Goal: Task Accomplishment & Management: Use online tool/utility

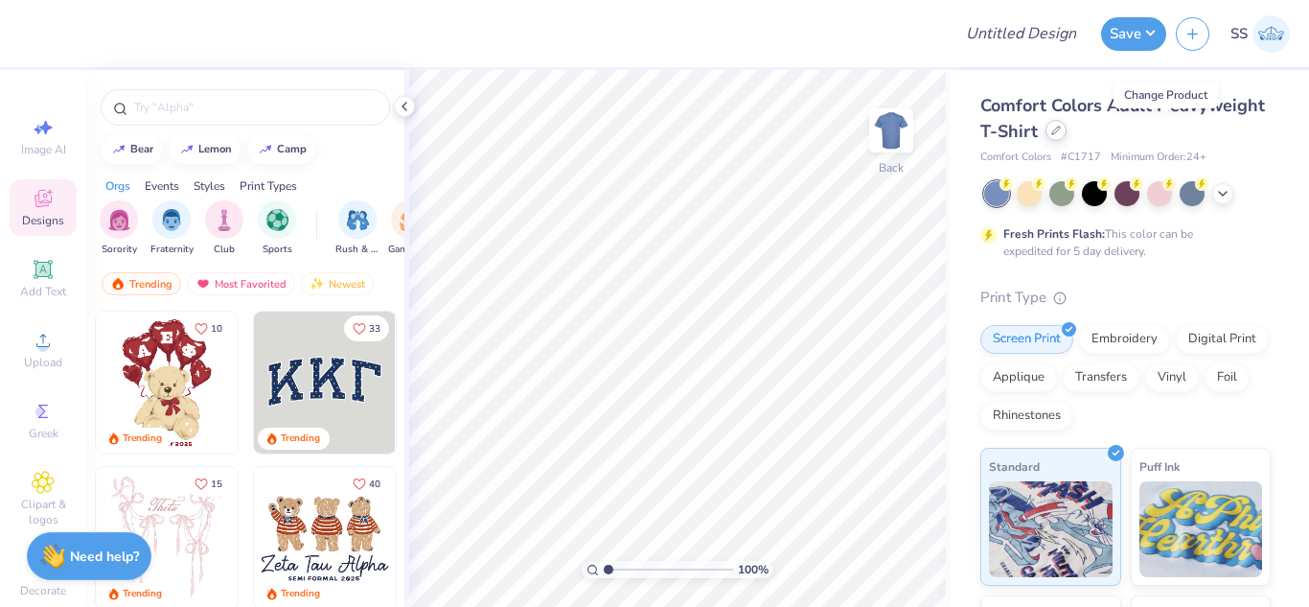
click at [1060, 131] on icon at bounding box center [1057, 131] width 8 height 8
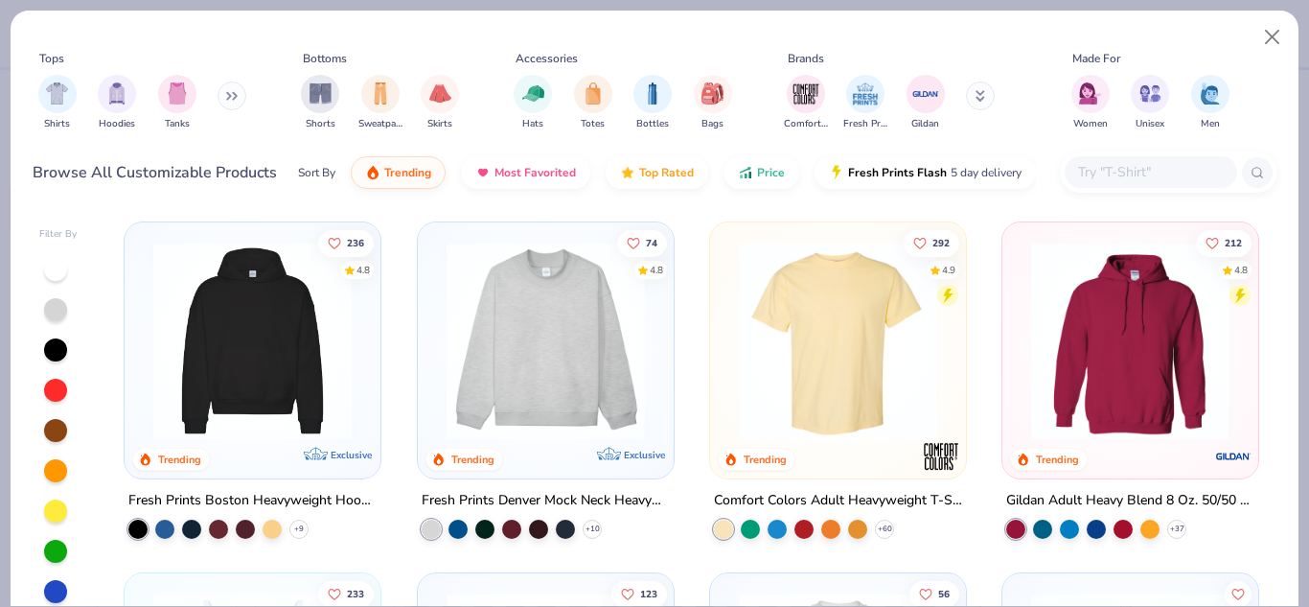
click at [1100, 164] on input "text" at bounding box center [1151, 172] width 148 height 22
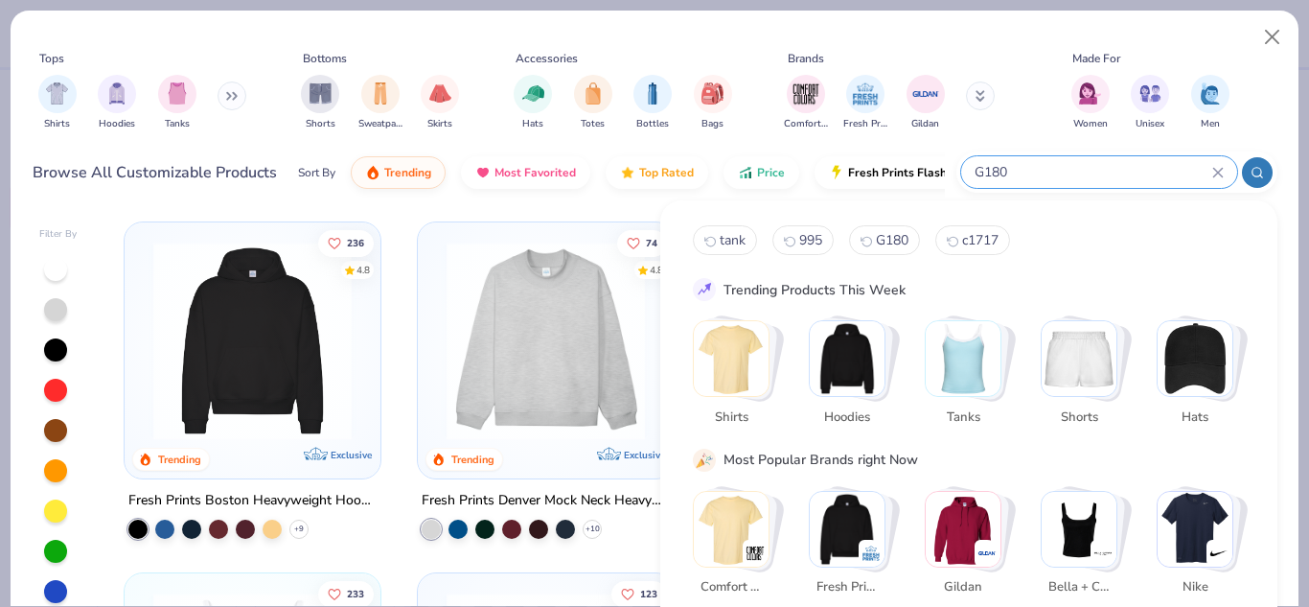
type input "G180"
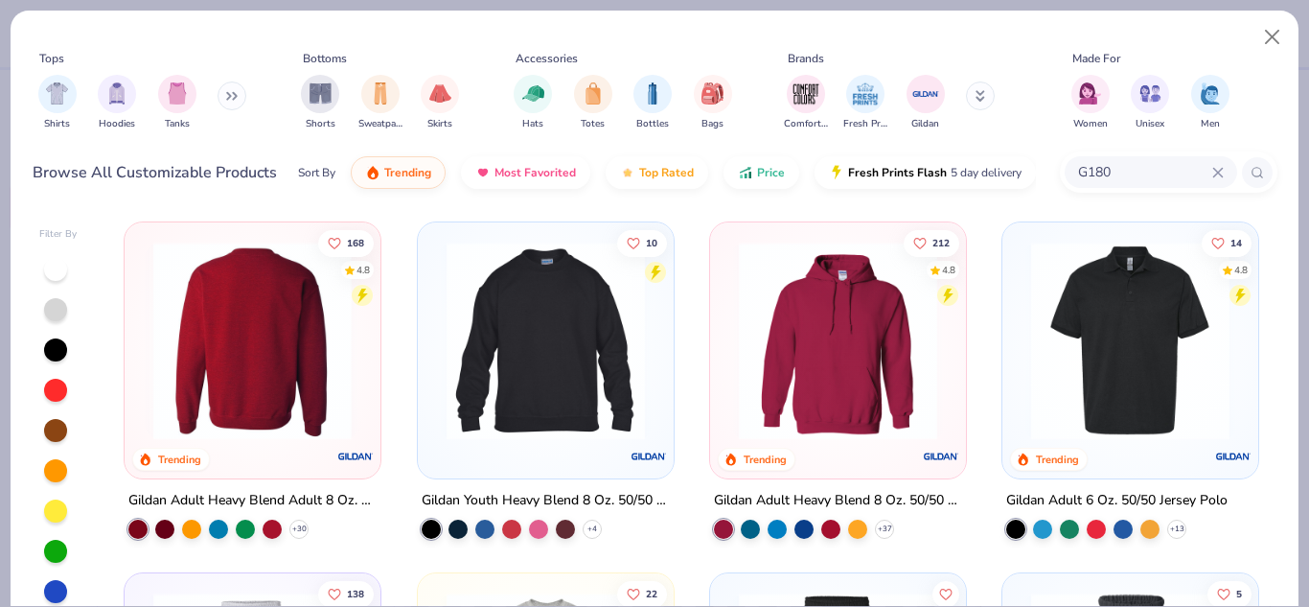
click at [328, 313] on img at bounding box center [253, 341] width 218 height 198
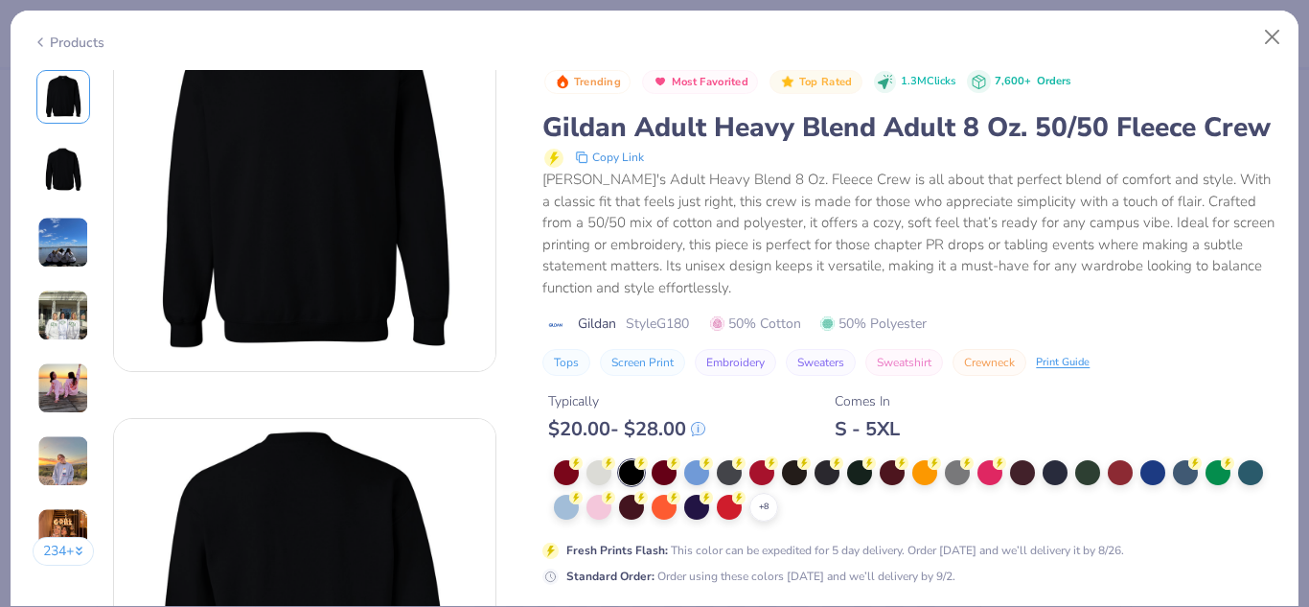
scroll to position [1809, 0]
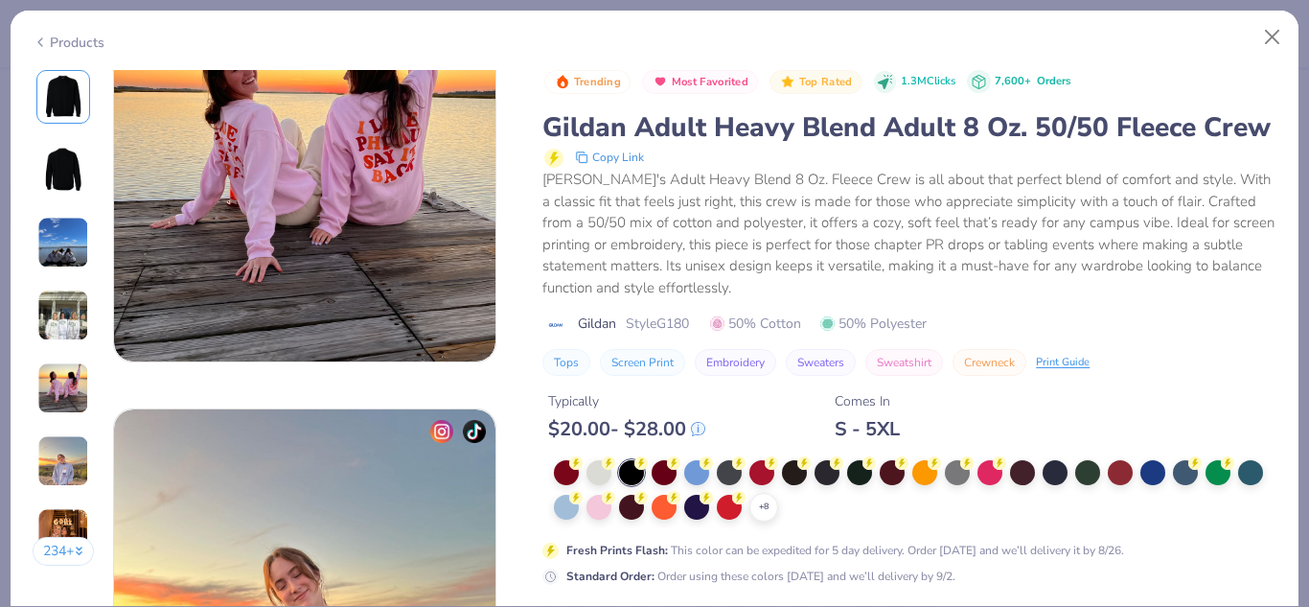
click at [715, 408] on div "Typically $ 20.00 - $ 28.00 Comes In S - 5XL" at bounding box center [910, 408] width 734 height 65
click at [675, 424] on div "Trending Most Favorited Top Rated 1.3M Clicks 7,600+ Orders Gildan Adult Heavy …" at bounding box center [910, 476] width 734 height 813
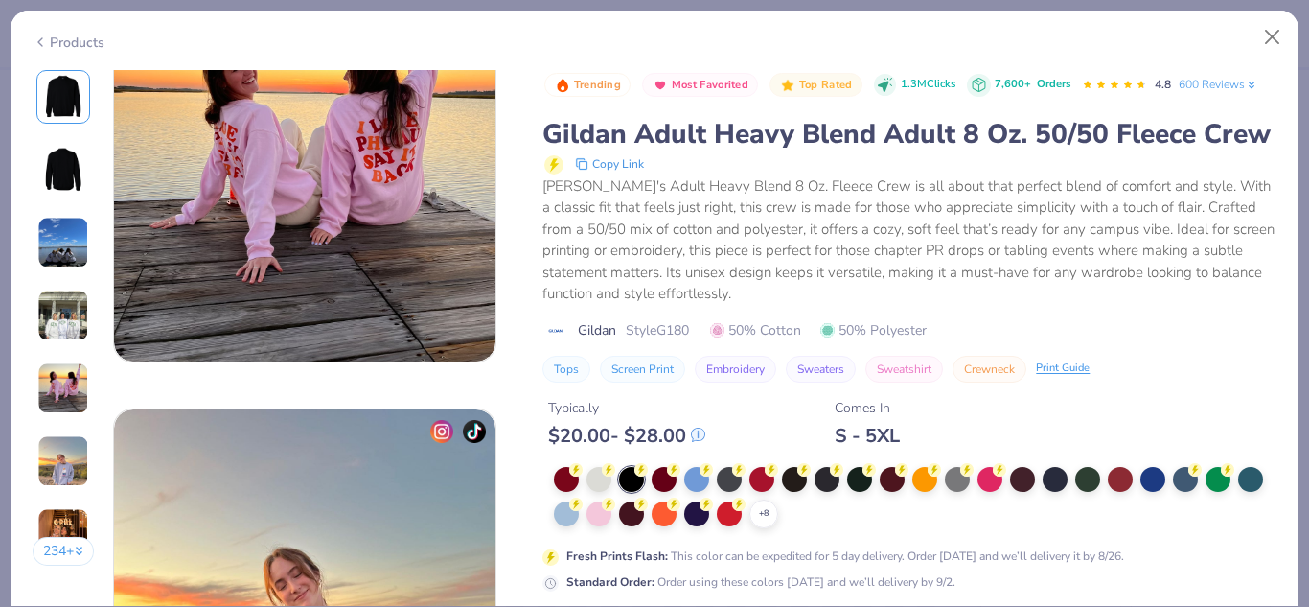
scroll to position [2374, 0]
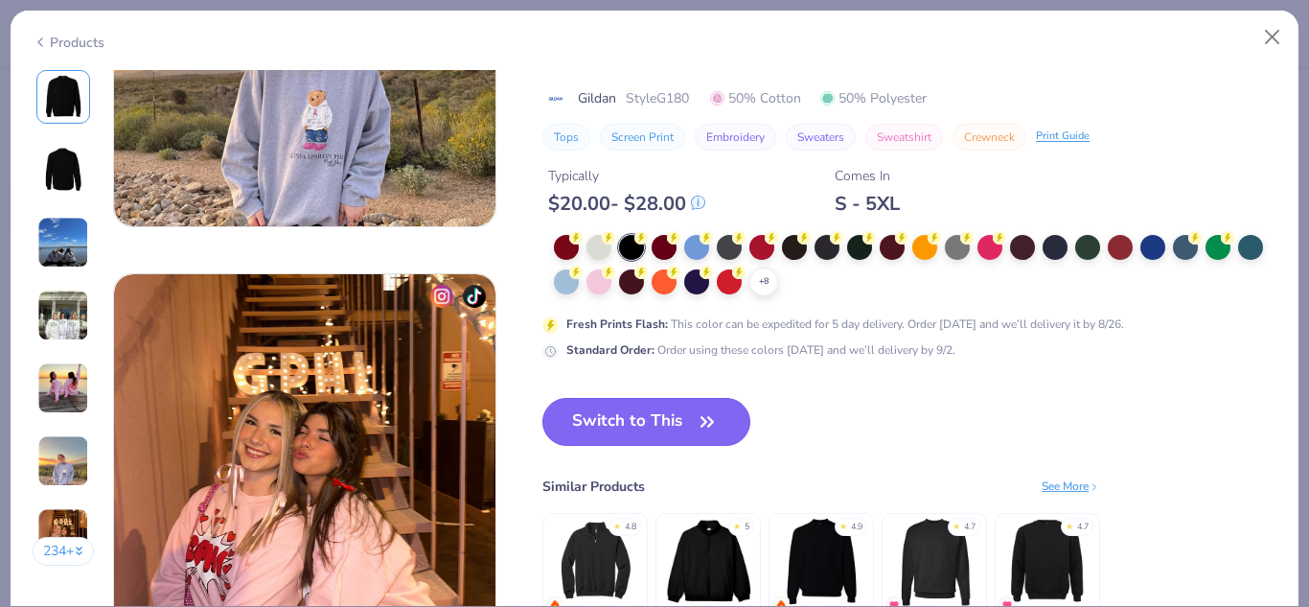
click at [639, 402] on button "Switch to This" at bounding box center [647, 422] width 208 height 48
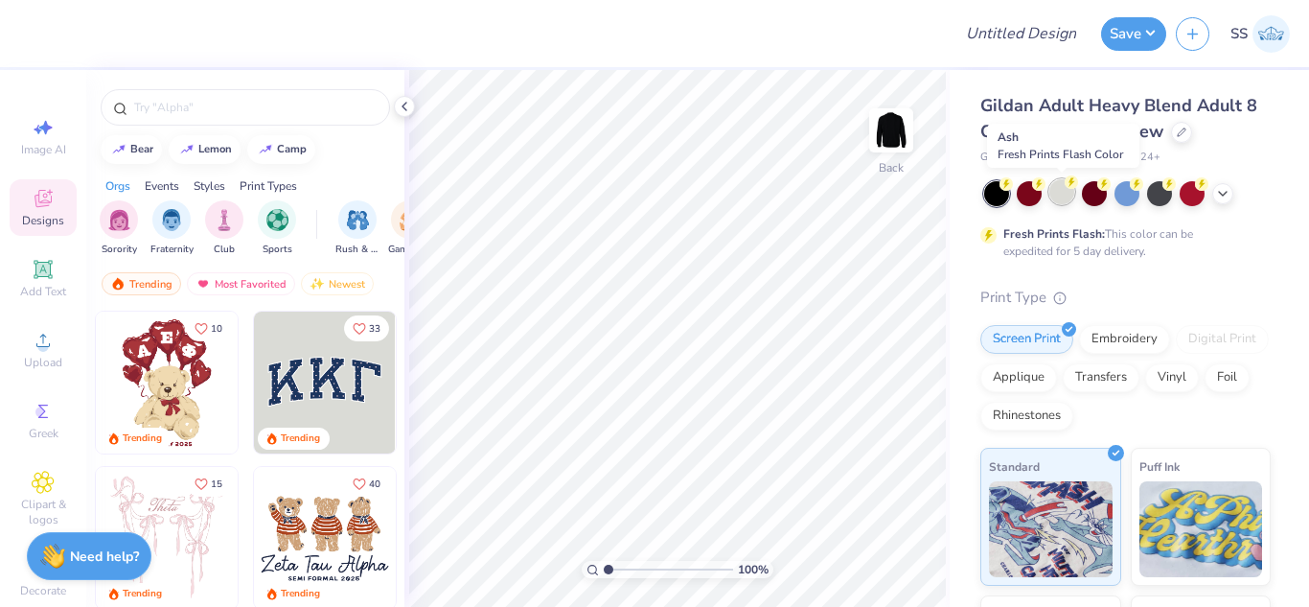
click at [1069, 193] on div at bounding box center [1062, 191] width 25 height 25
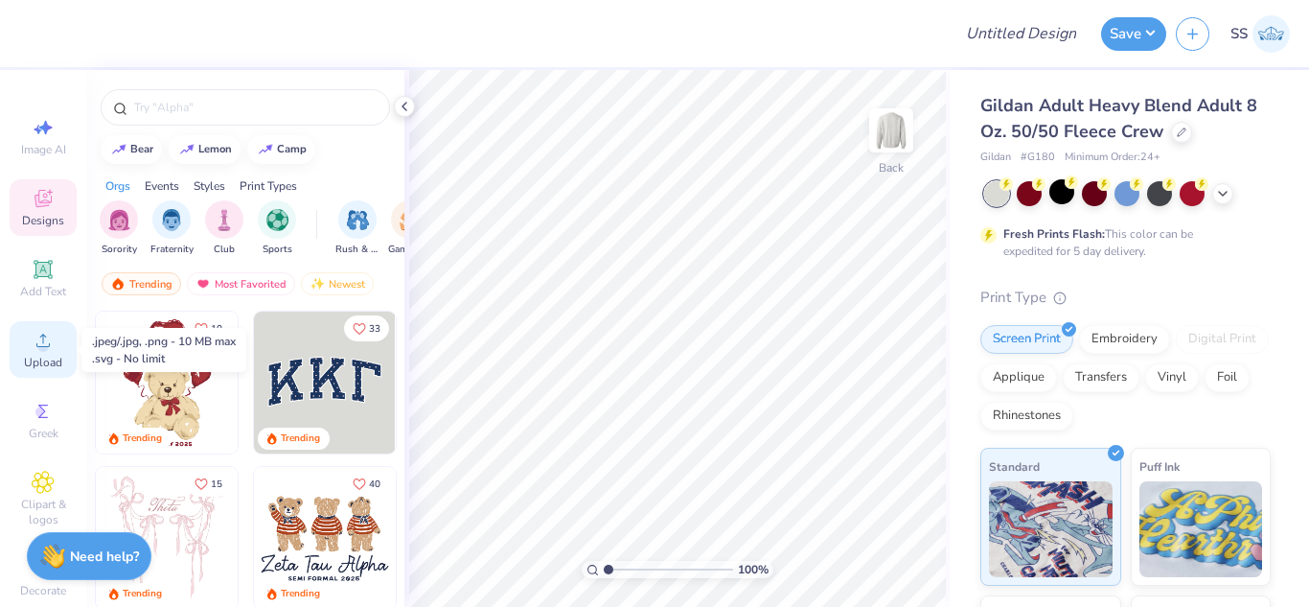
click at [14, 349] on div "Upload" at bounding box center [43, 349] width 67 height 57
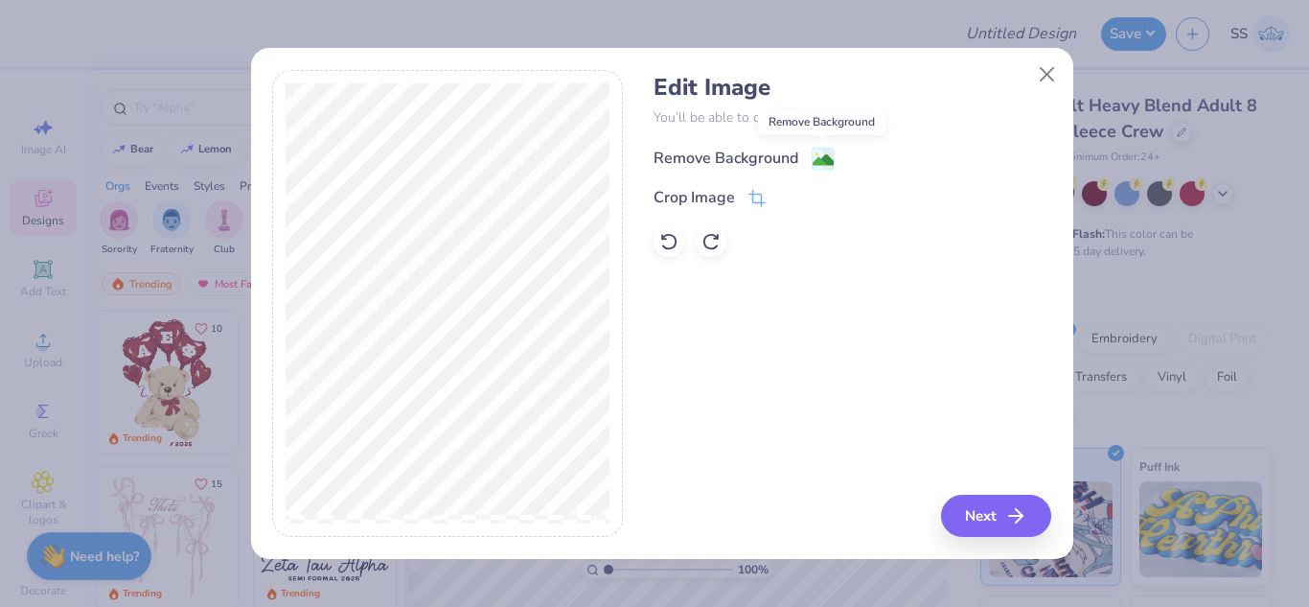
click at [824, 151] on image at bounding box center [823, 160] width 21 height 21
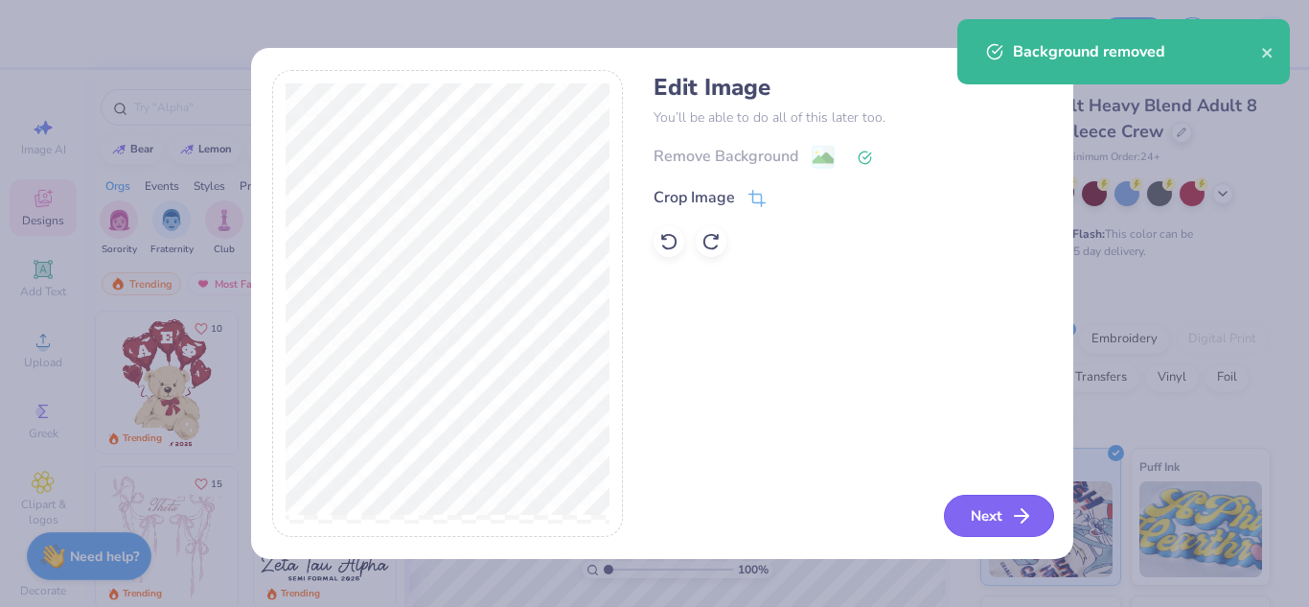
click at [971, 507] on button "Next" at bounding box center [999, 516] width 110 height 42
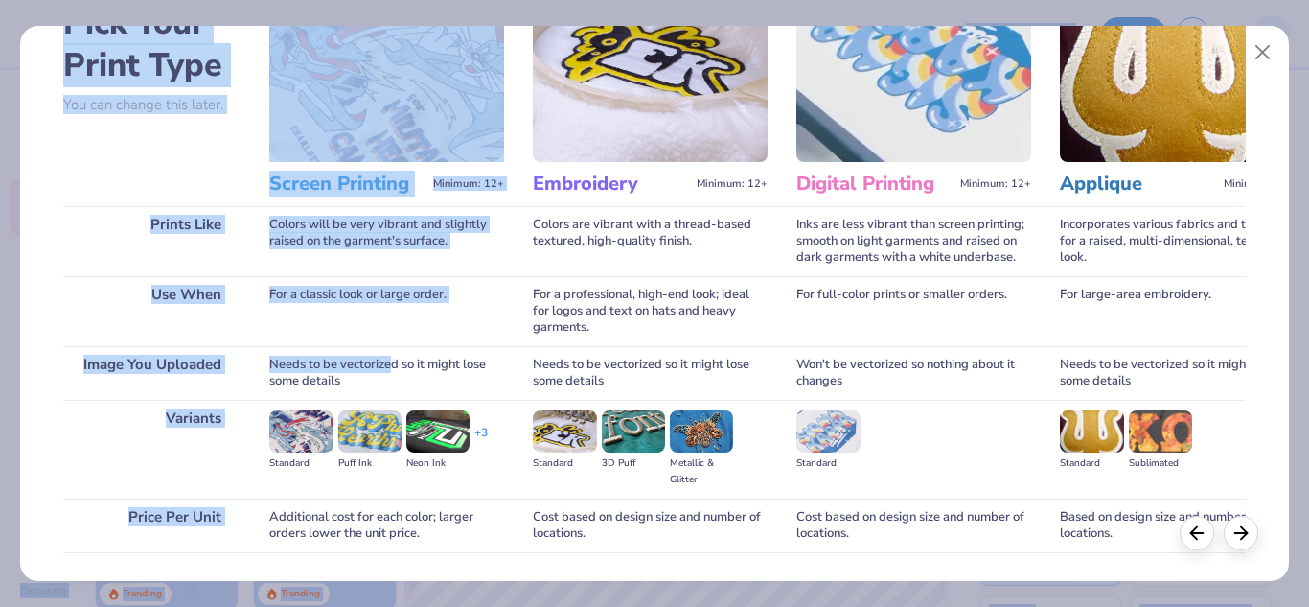
scroll to position [253, 0]
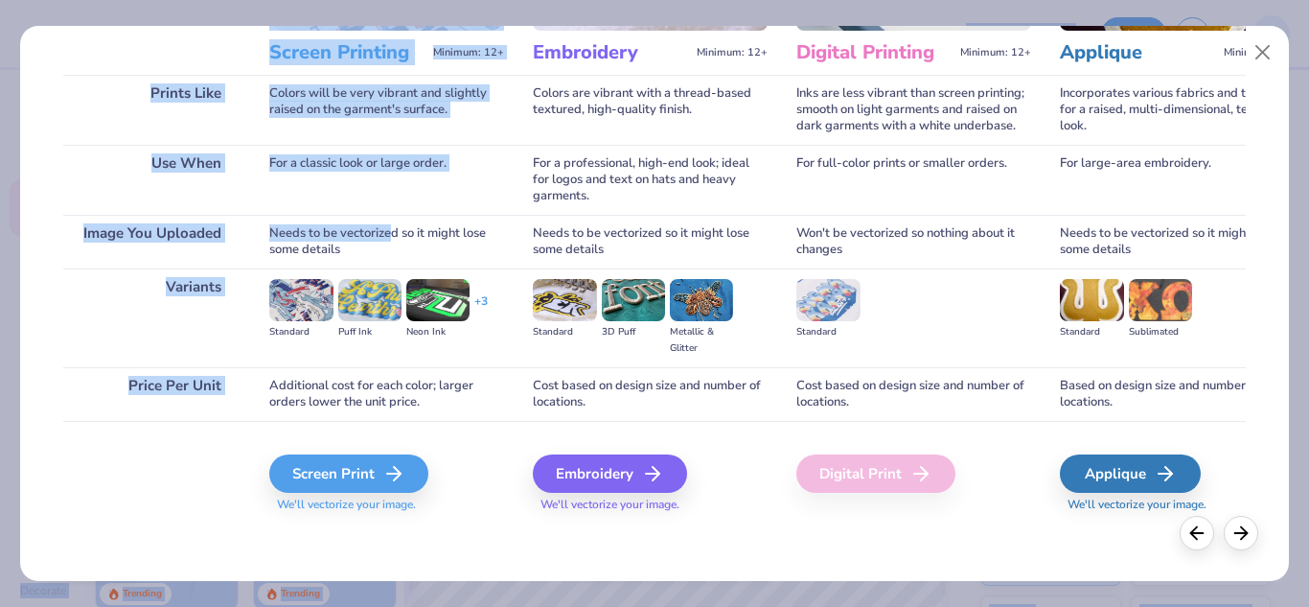
drag, startPoint x: 389, startPoint y: 489, endPoint x: 447, endPoint y: 620, distance: 143.4
click at [447, 606] on html "Design Title Save SS Image AI Designs Add Text Upload Greek Clipart & logos Dec…" at bounding box center [654, 303] width 1309 height 607
click at [336, 474] on div "Screen Print" at bounding box center [351, 473] width 159 height 38
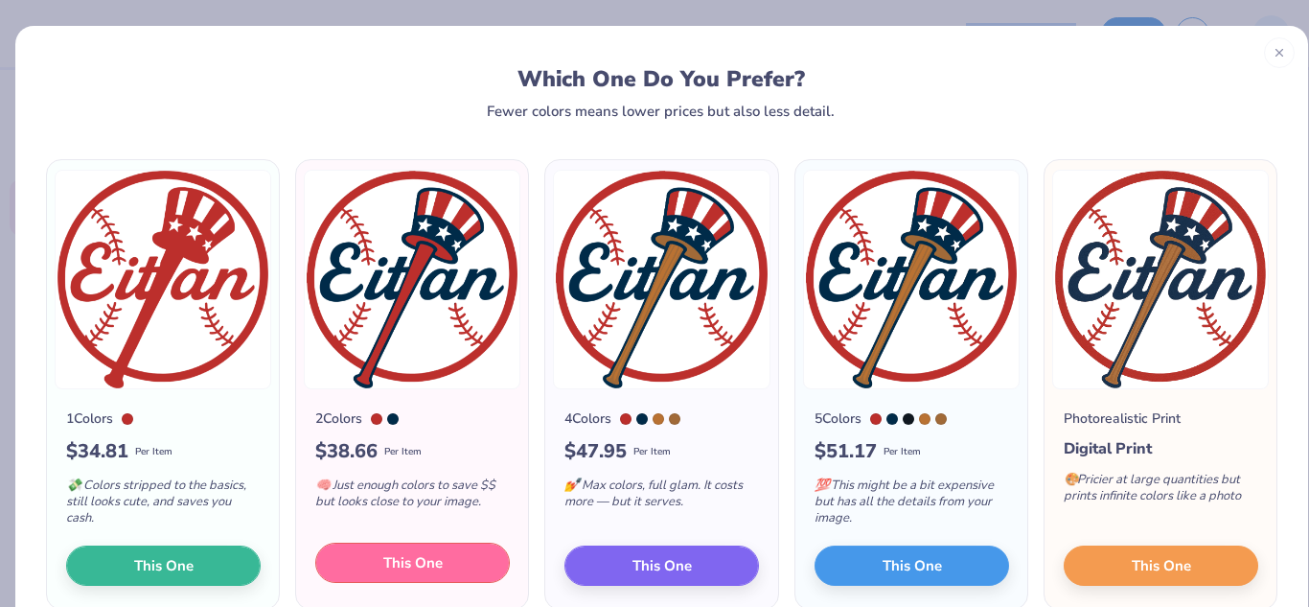
click at [413, 571] on span "This One" at bounding box center [412, 563] width 59 height 22
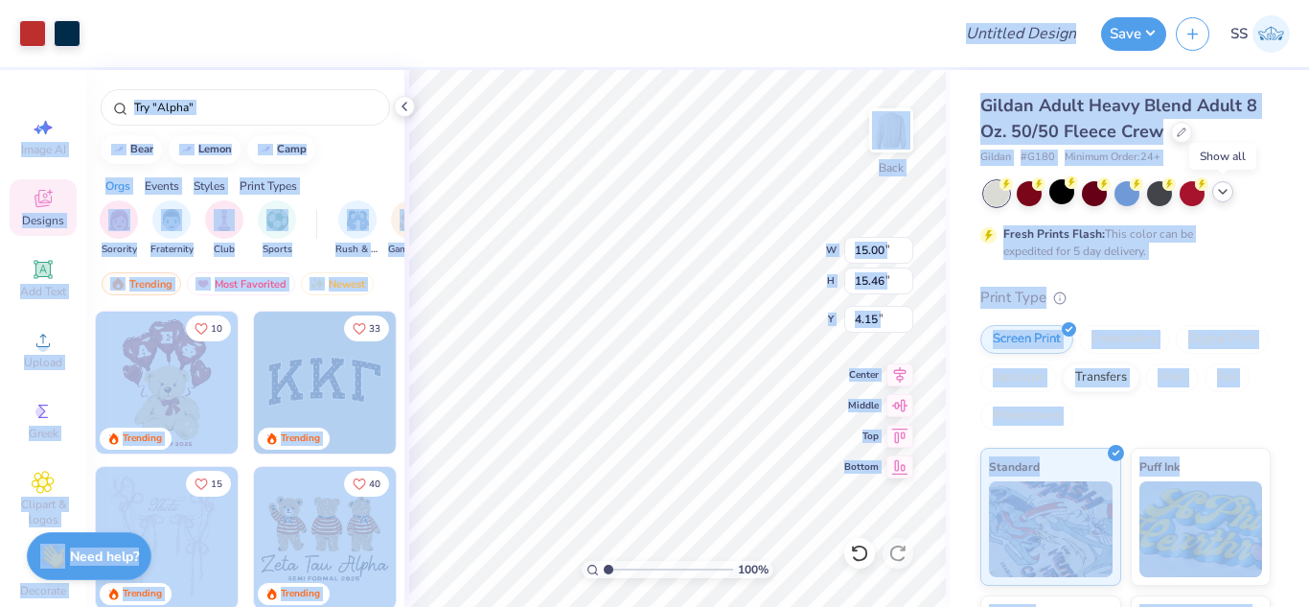
click at [1219, 190] on polyline at bounding box center [1223, 192] width 8 height 4
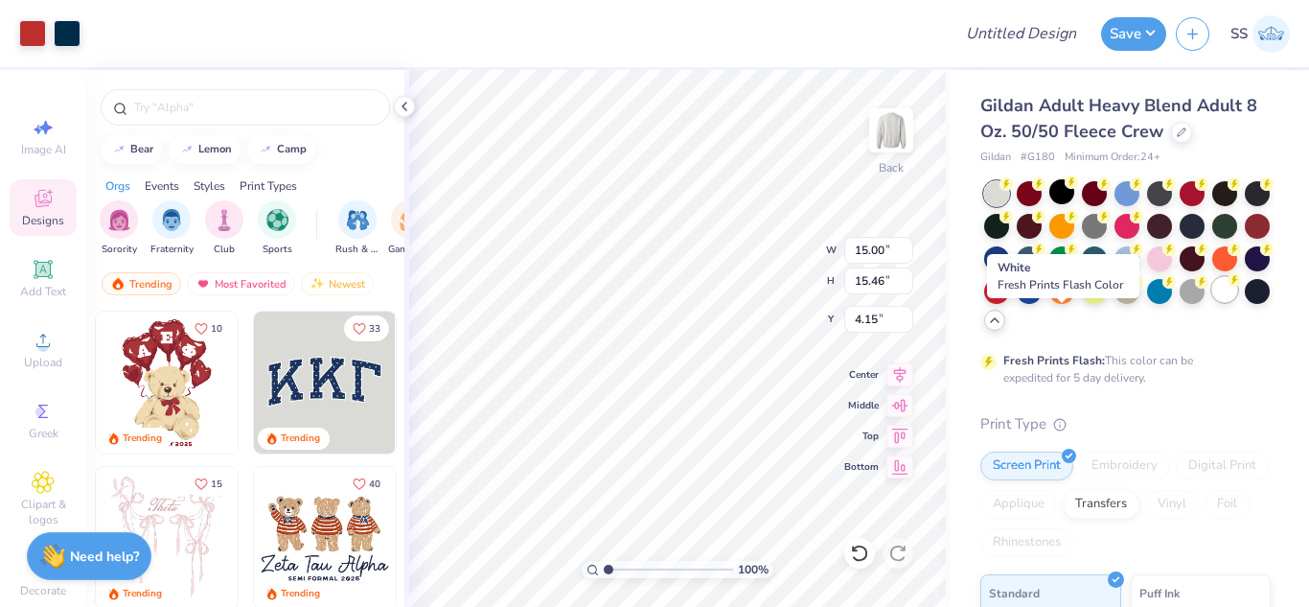
click at [1213, 302] on div at bounding box center [1225, 289] width 25 height 25
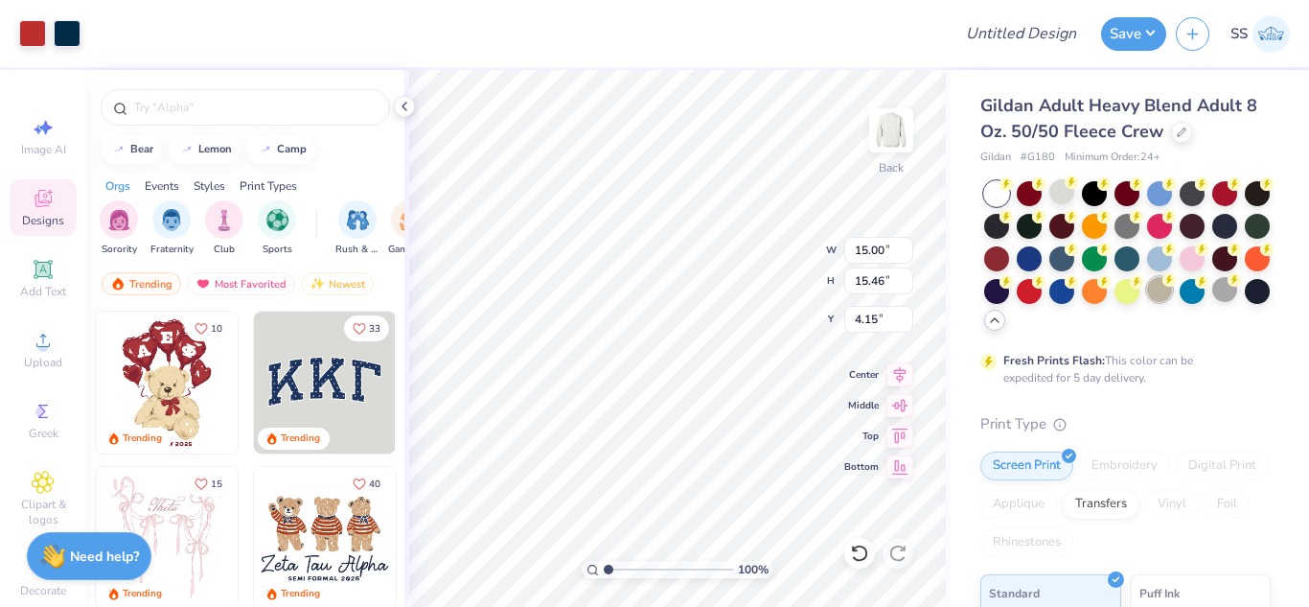
type input "2.50"
type input "2.58"
type input "3.00"
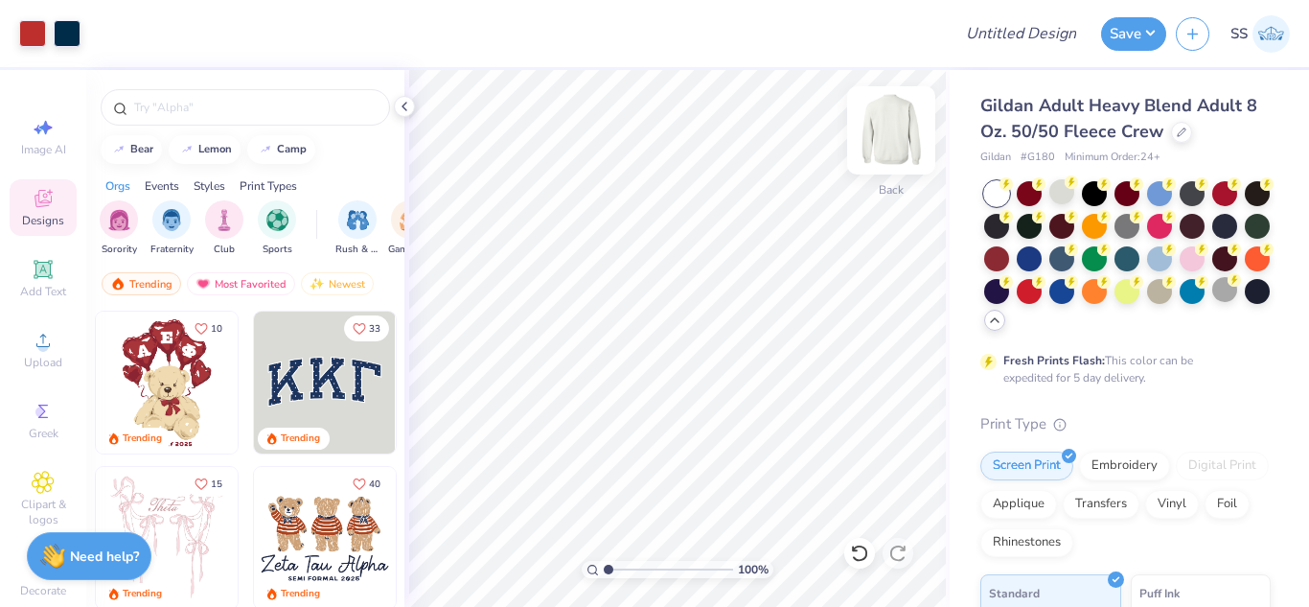
click at [903, 118] on img at bounding box center [891, 130] width 77 height 77
click at [35, 266] on icon at bounding box center [42, 269] width 14 height 14
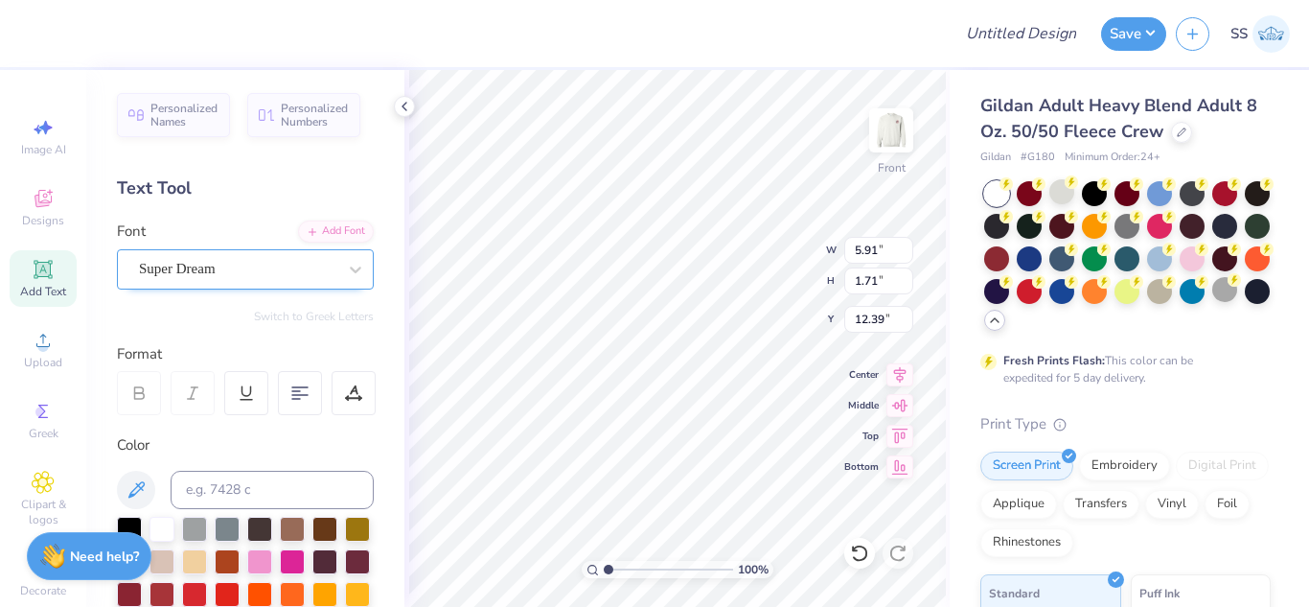
click at [250, 267] on div "Super Dream" at bounding box center [237, 269] width 201 height 30
type input "cu"
type input "5.82"
type input "1.85"
type input "12.33"
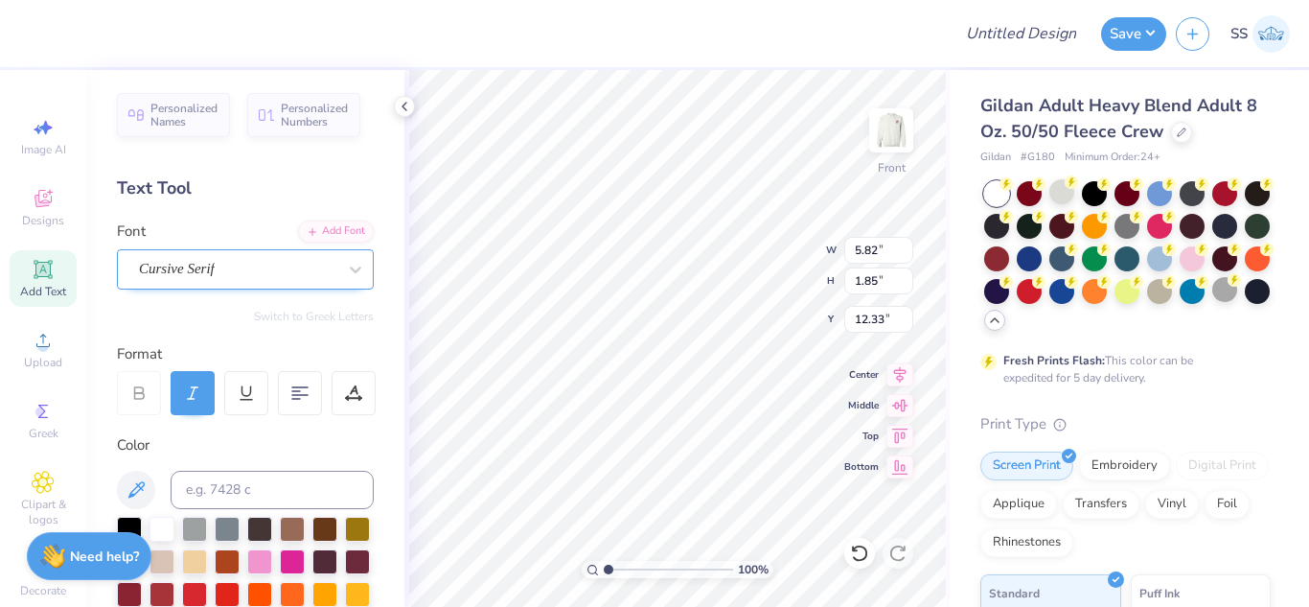
click at [315, 269] on div "Cursive Serif" at bounding box center [237, 269] width 201 height 30
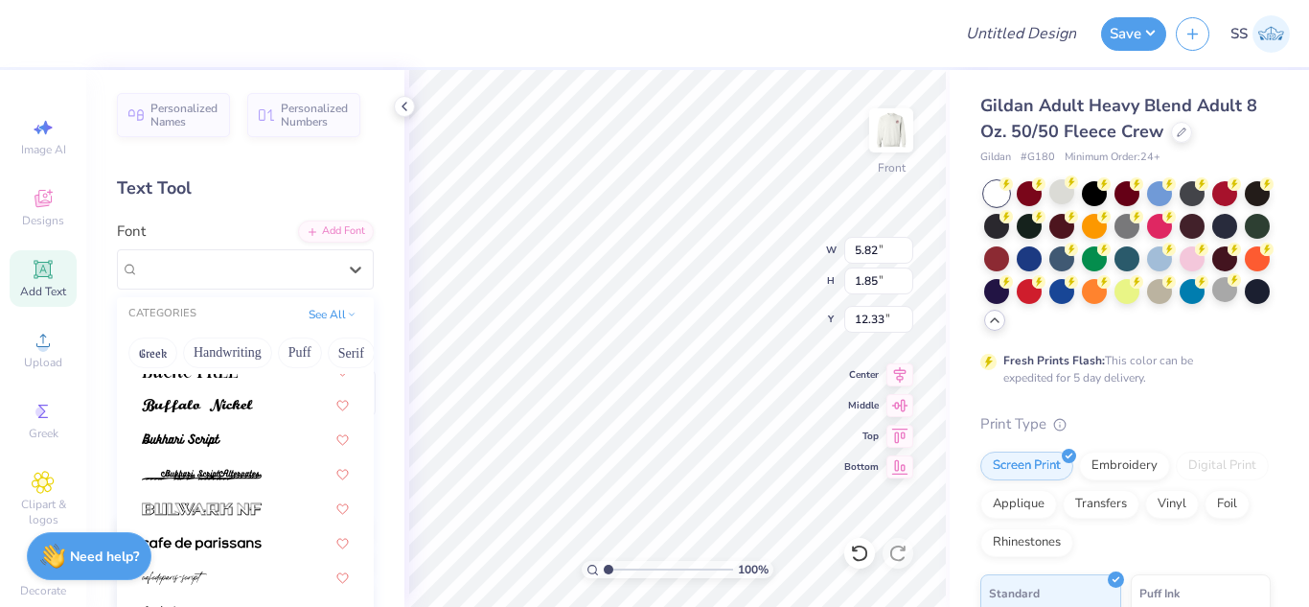
scroll to position [1757, 0]
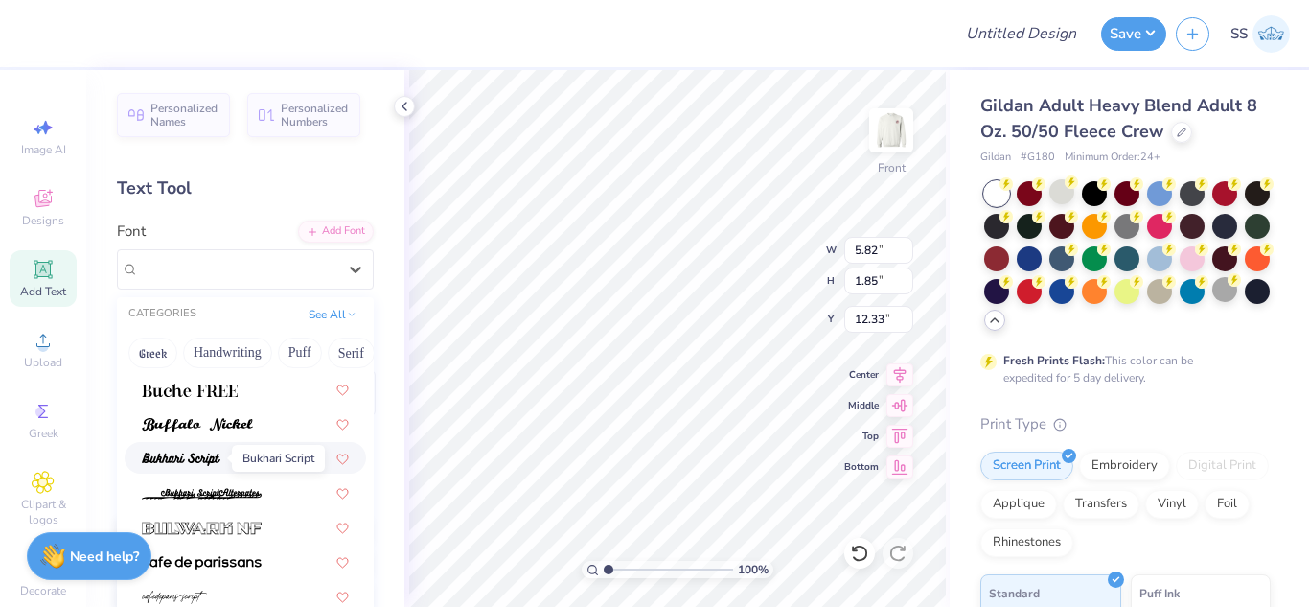
click at [208, 456] on img at bounding box center [181, 458] width 79 height 13
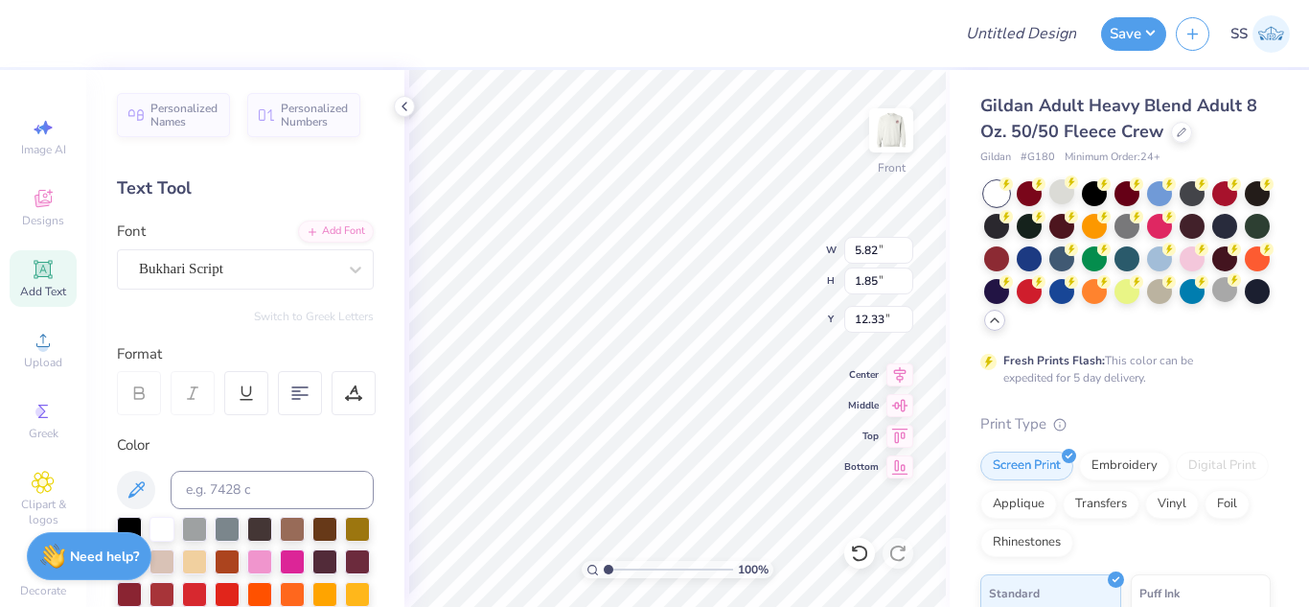
type input "5.71"
type input "2.18"
type input "12.16"
click at [133, 526] on div at bounding box center [129, 527] width 25 height 25
type textarea "T"
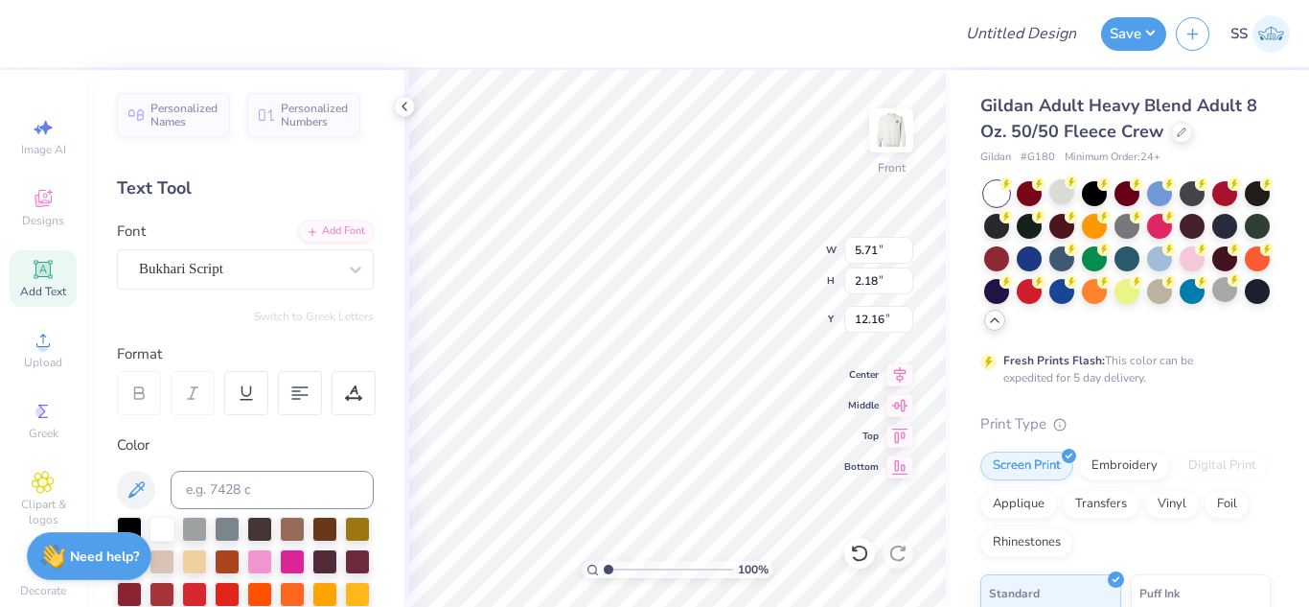
scroll to position [16, 2]
paste textarea "[PERSON_NAME] Bar Mitzvah"
type textarea "[PERSON_NAME] Bar Mitzvah"
type input "13.09"
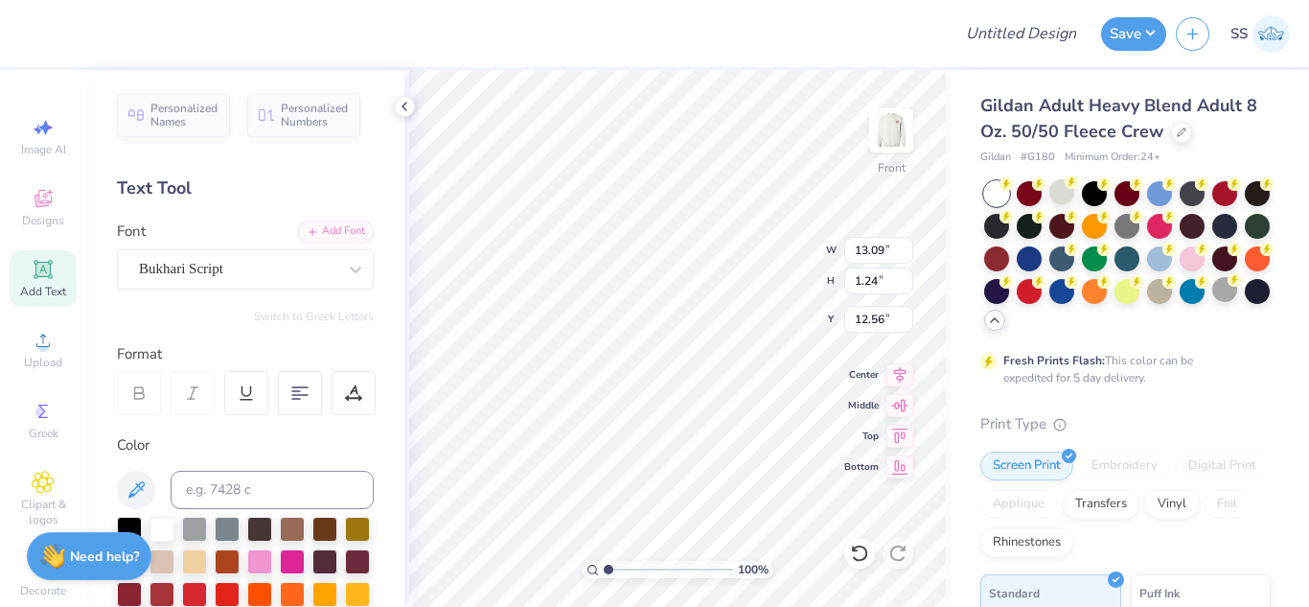
type input "1.24"
type input "3.00"
click at [57, 275] on div "Add Text" at bounding box center [43, 278] width 67 height 57
click at [132, 524] on div at bounding box center [129, 527] width 25 height 25
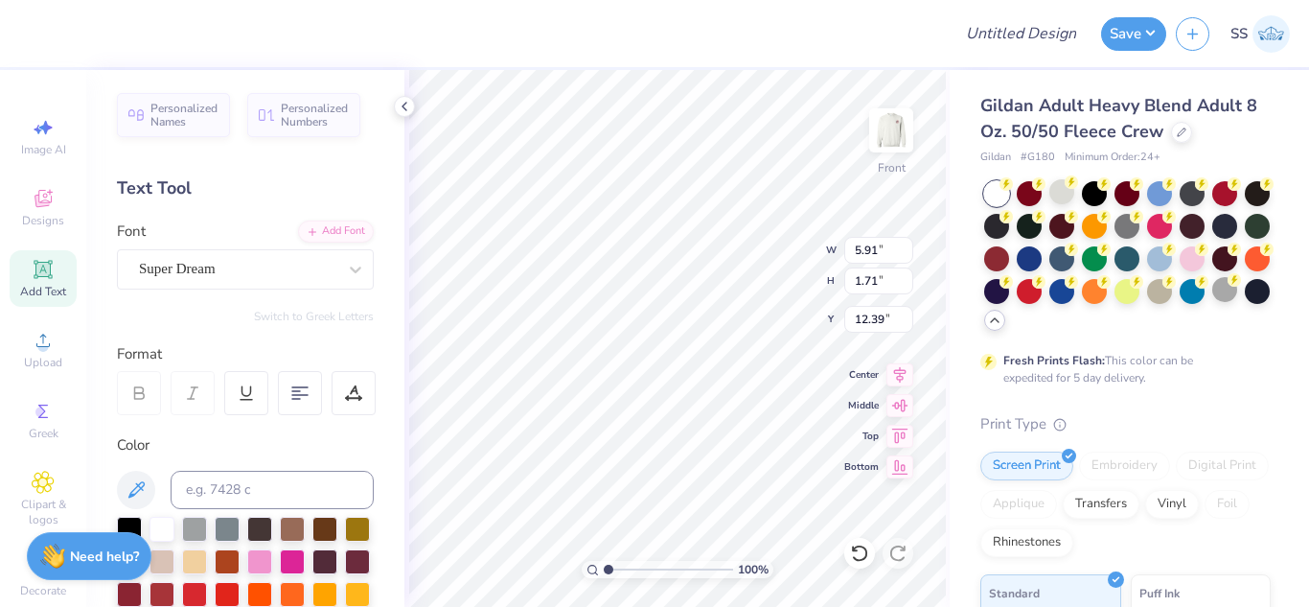
type textarea "T"
paste textarea "[DATE]"
type textarea "[DATE]"
type input "9.38"
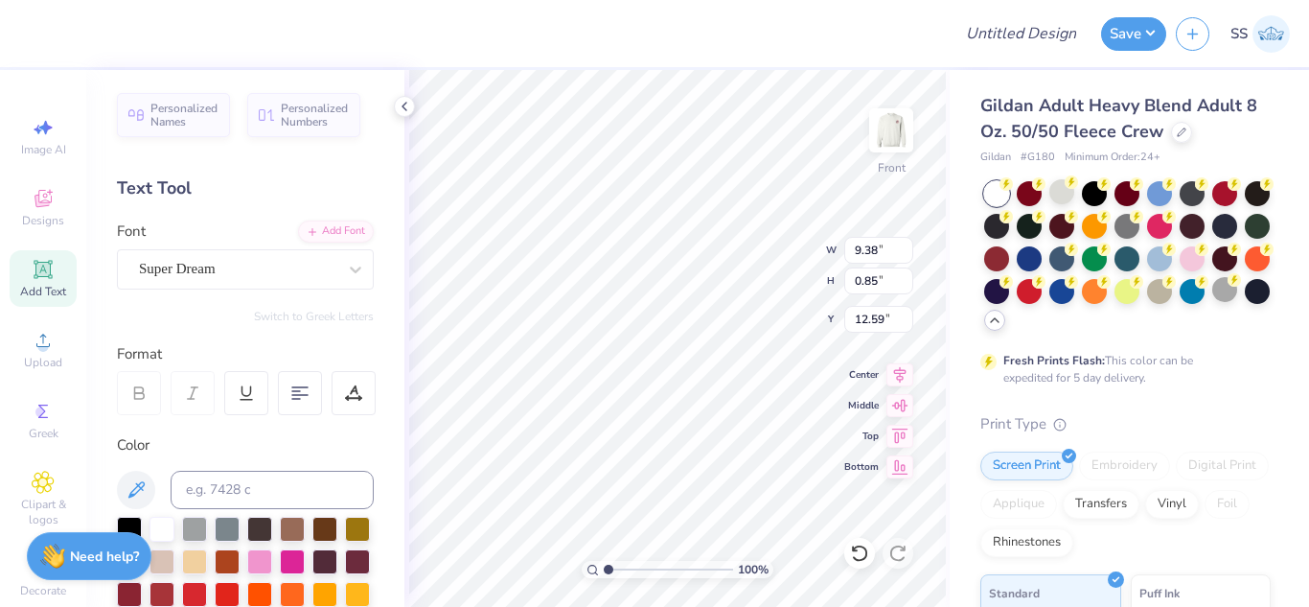
type input "0.85"
type input "4.56"
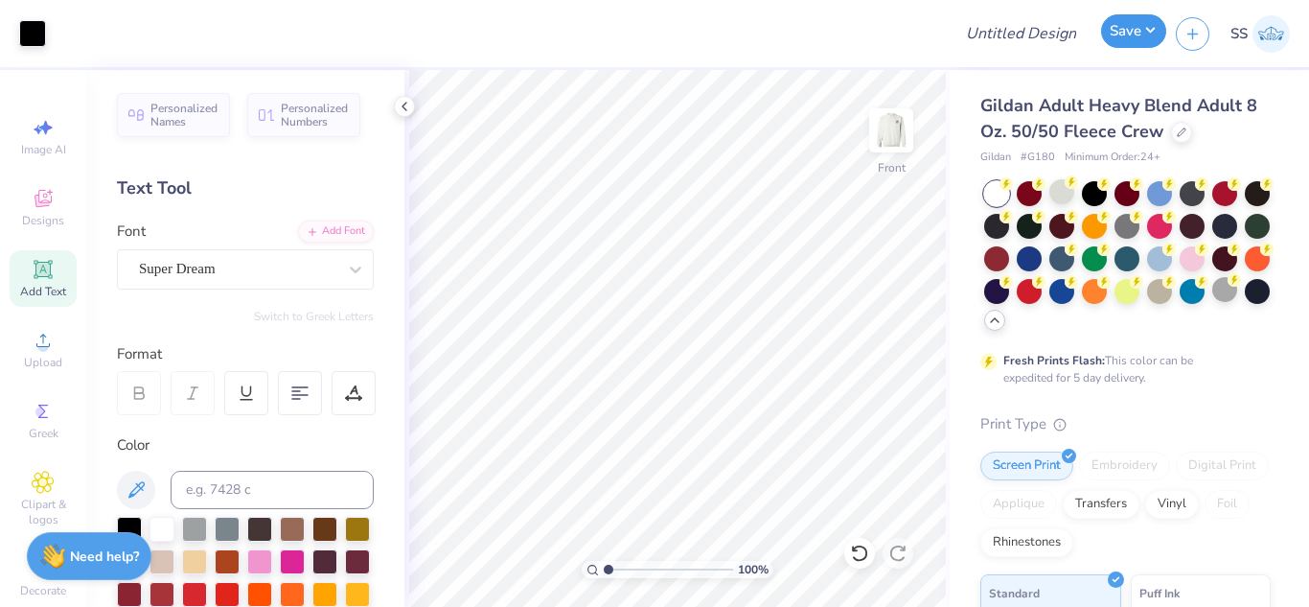
click at [1138, 20] on button "Save" at bounding box center [1133, 31] width 65 height 34
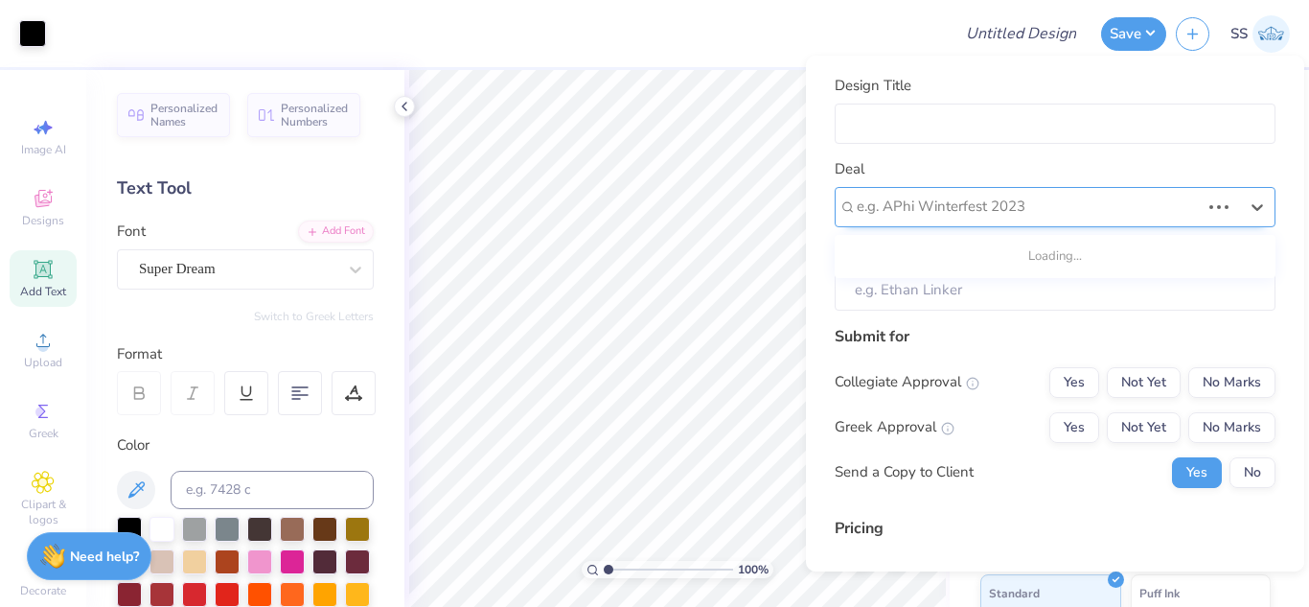
click at [1152, 218] on div at bounding box center [1028, 207] width 343 height 26
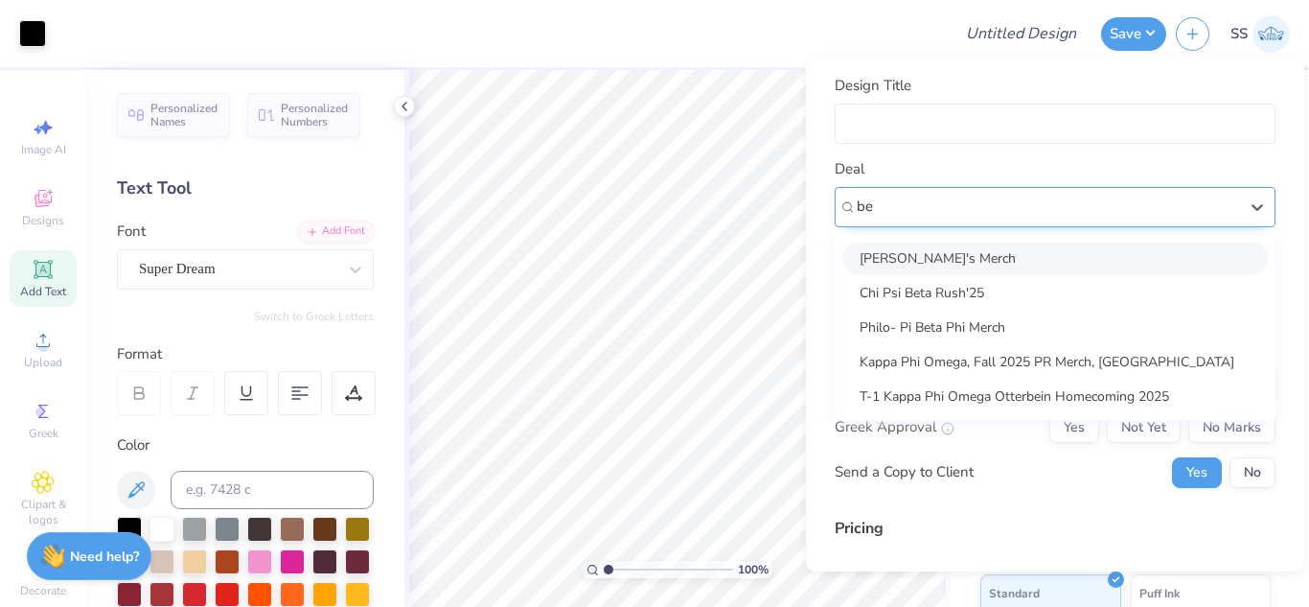
type input "be"
type input "[PERSON_NAME]"
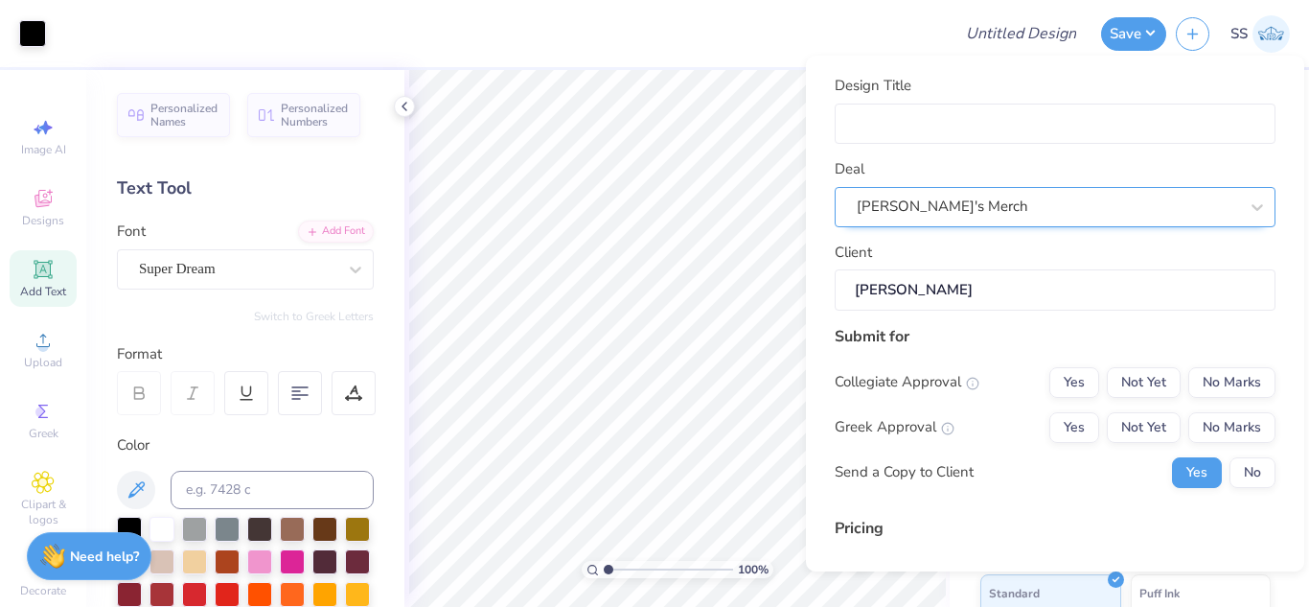
type input "$38.21"
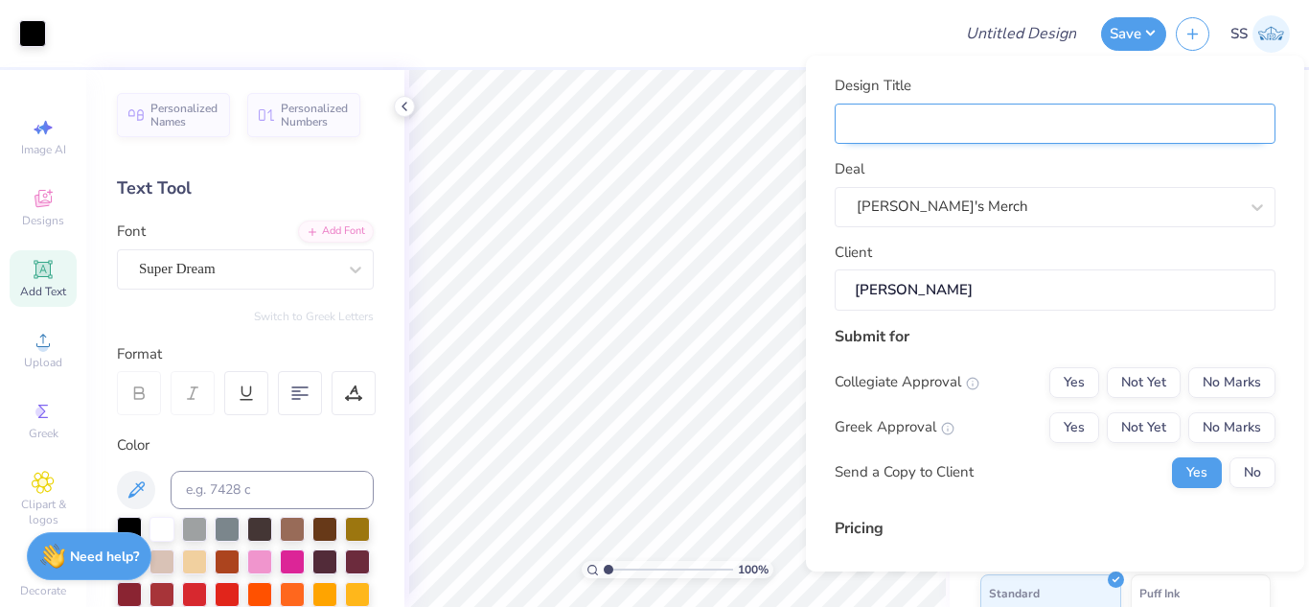
click at [1082, 114] on input "Design Title" at bounding box center [1055, 124] width 441 height 41
type input "B"
type input "Ba"
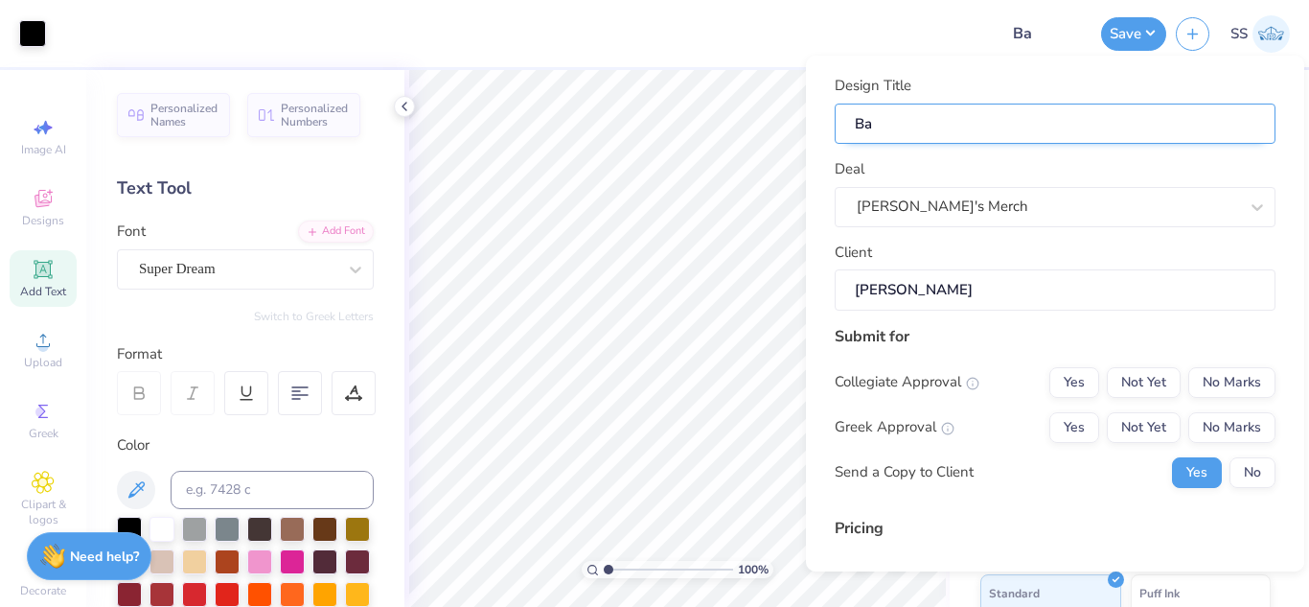
type input "Bar"
type input "Bar M"
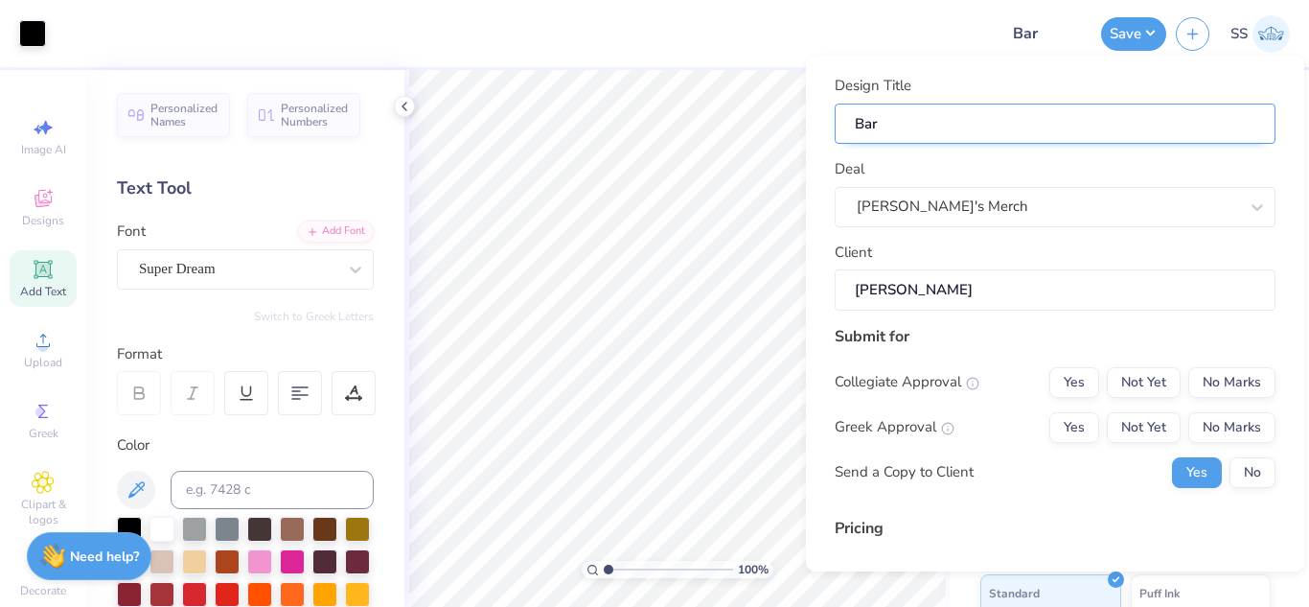
type input "Bar M"
type input "Bar Mi"
type input "Bar Mit"
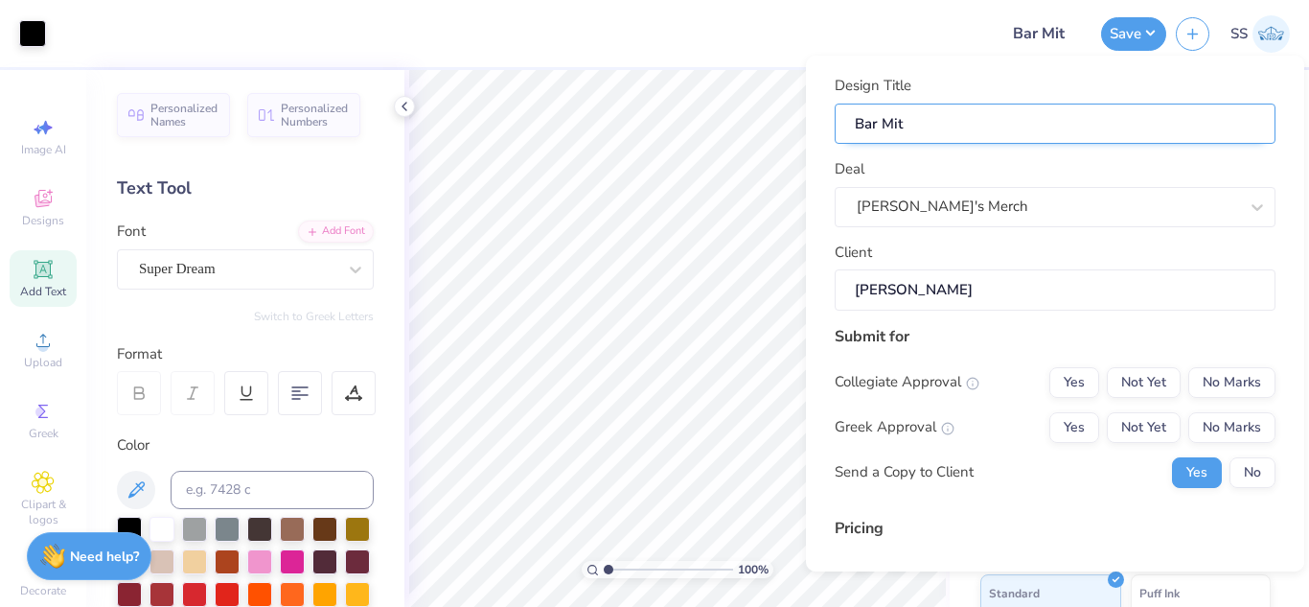
type input "[PERSON_NAME]"
type input "Bar Mitzv"
type input "Bar Mitzva"
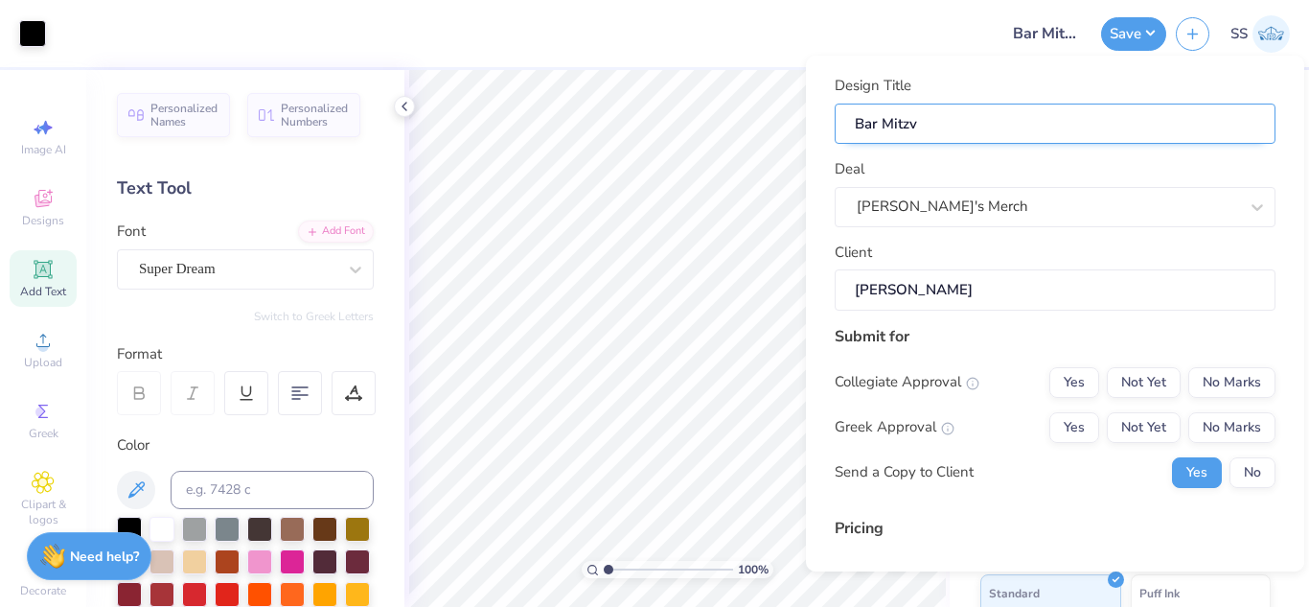
type input "Bar Mitzva"
type input "Bar Mitzvah"
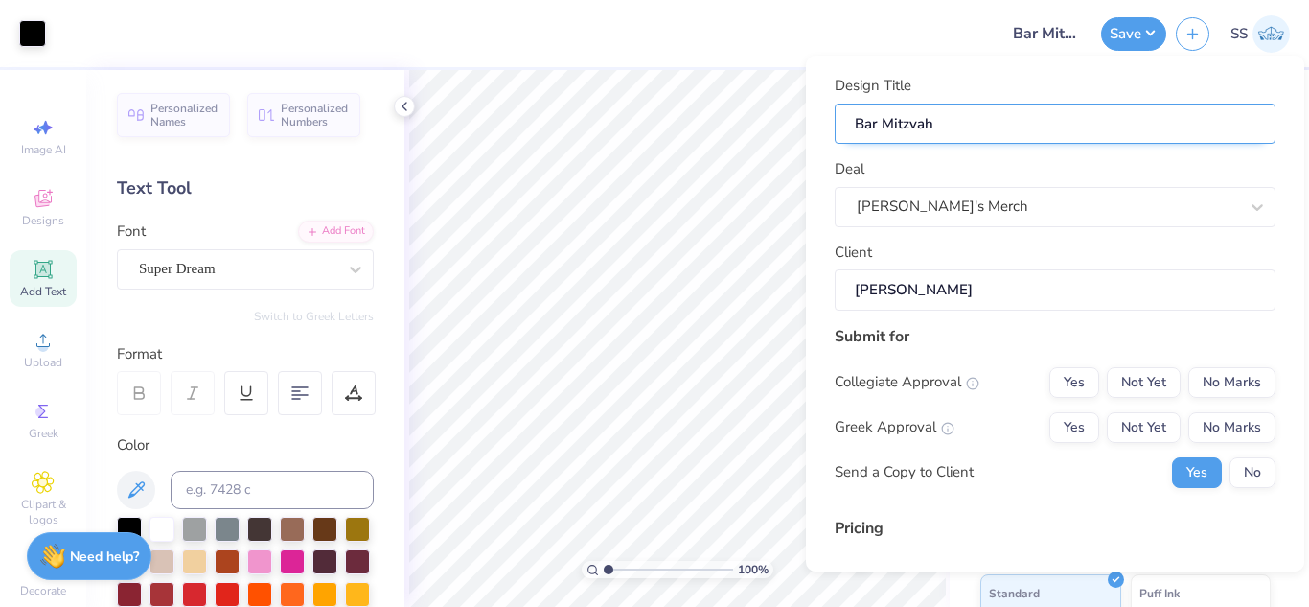
type input "Bar Mitzvah M"
type input "Bar Mitzvah Me"
type input "Bar Mitzvah Mer"
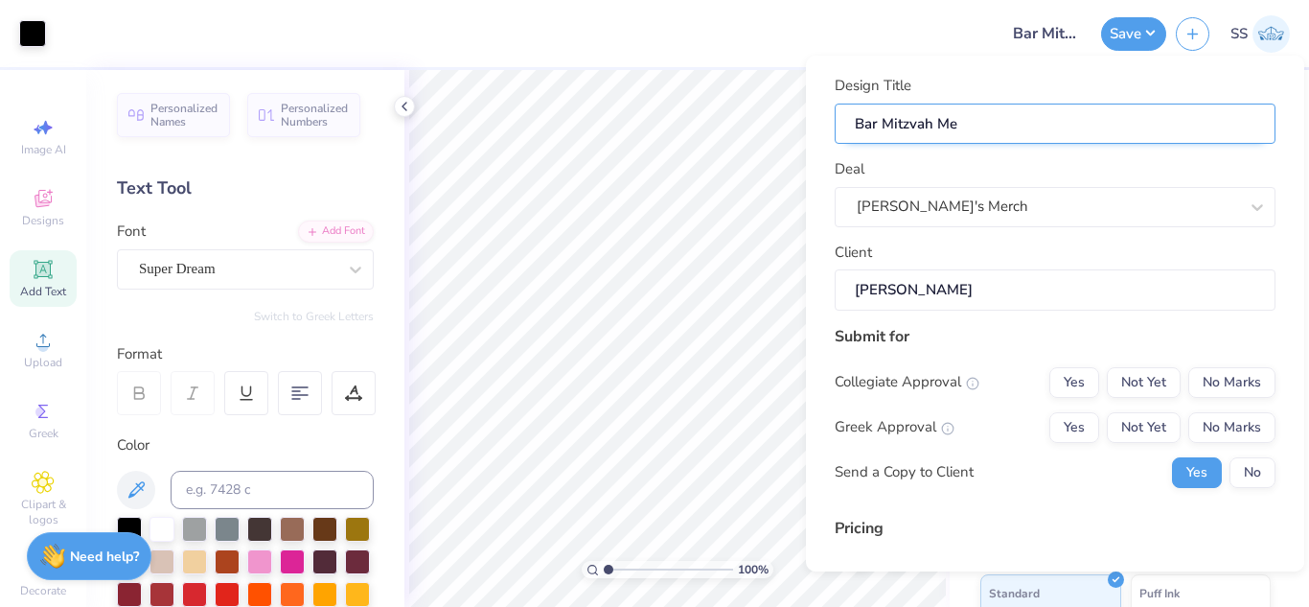
type input "Bar Mitzvah Mer"
type input "Bar Mitzvah Merc"
type input "Bar Mitzvah Merch"
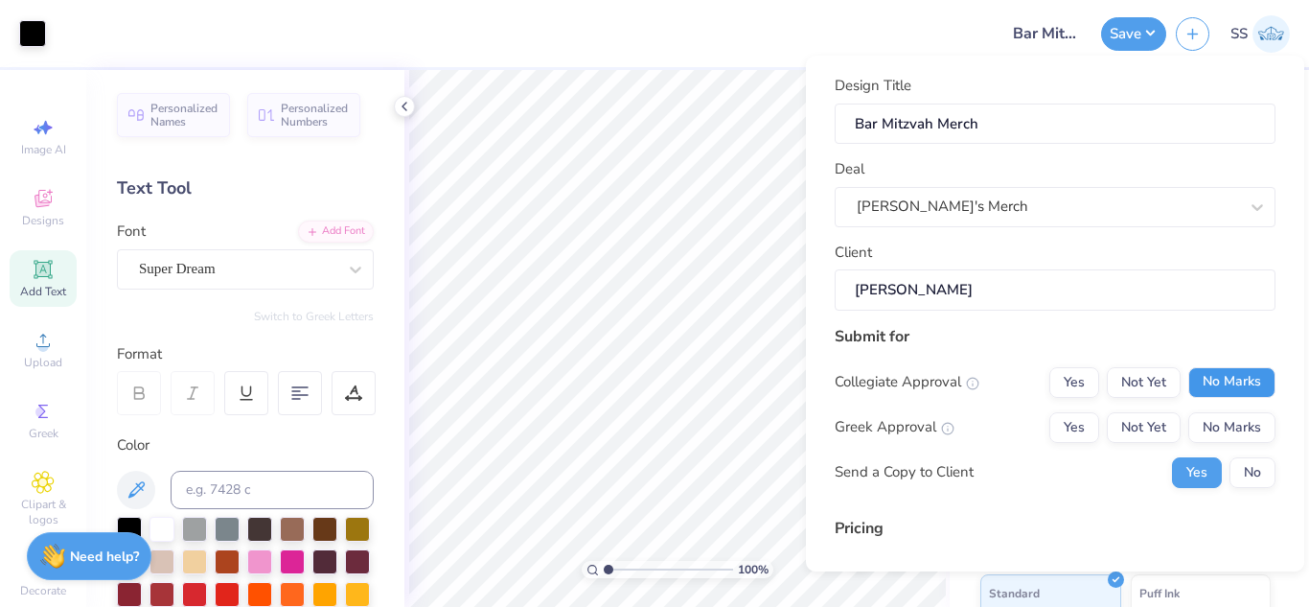
click at [1216, 371] on button "No Marks" at bounding box center [1232, 382] width 87 height 31
click at [1220, 428] on button "No Marks" at bounding box center [1232, 427] width 87 height 31
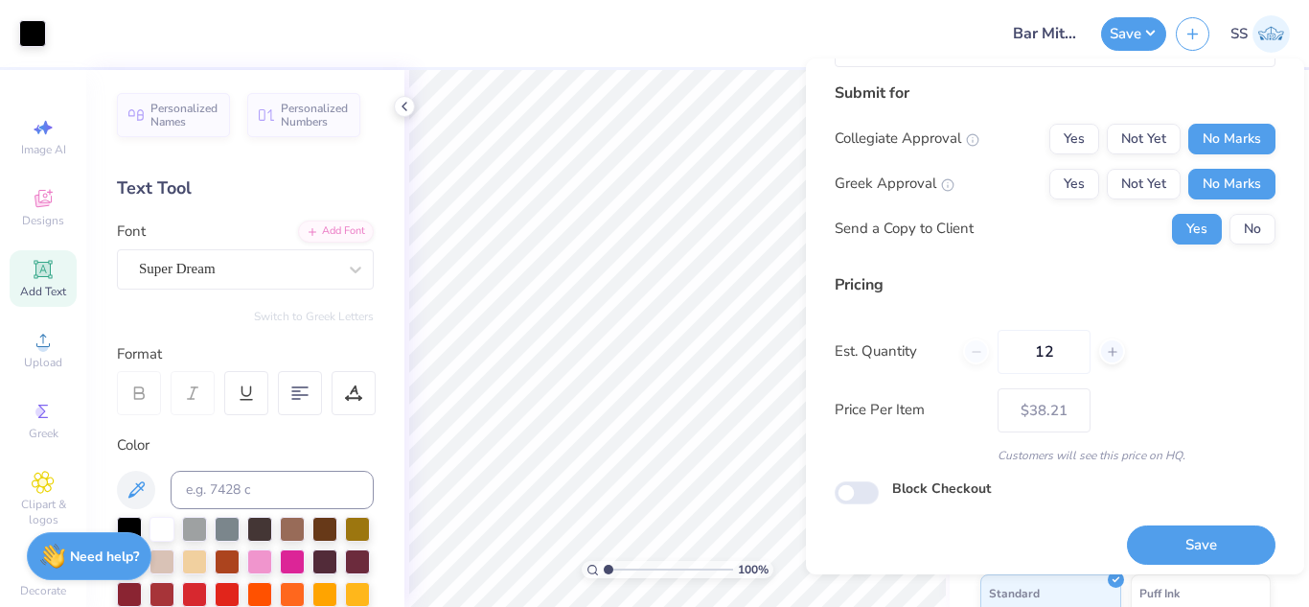
scroll to position [256, 0]
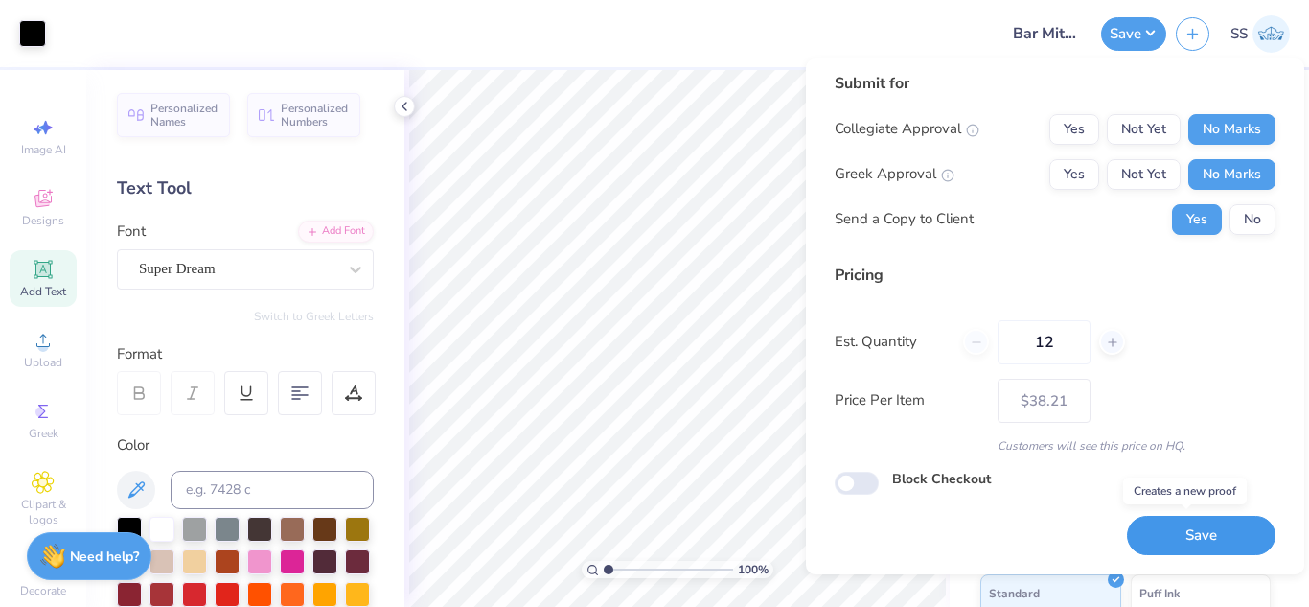
click at [1166, 535] on button "Save" at bounding box center [1201, 535] width 149 height 39
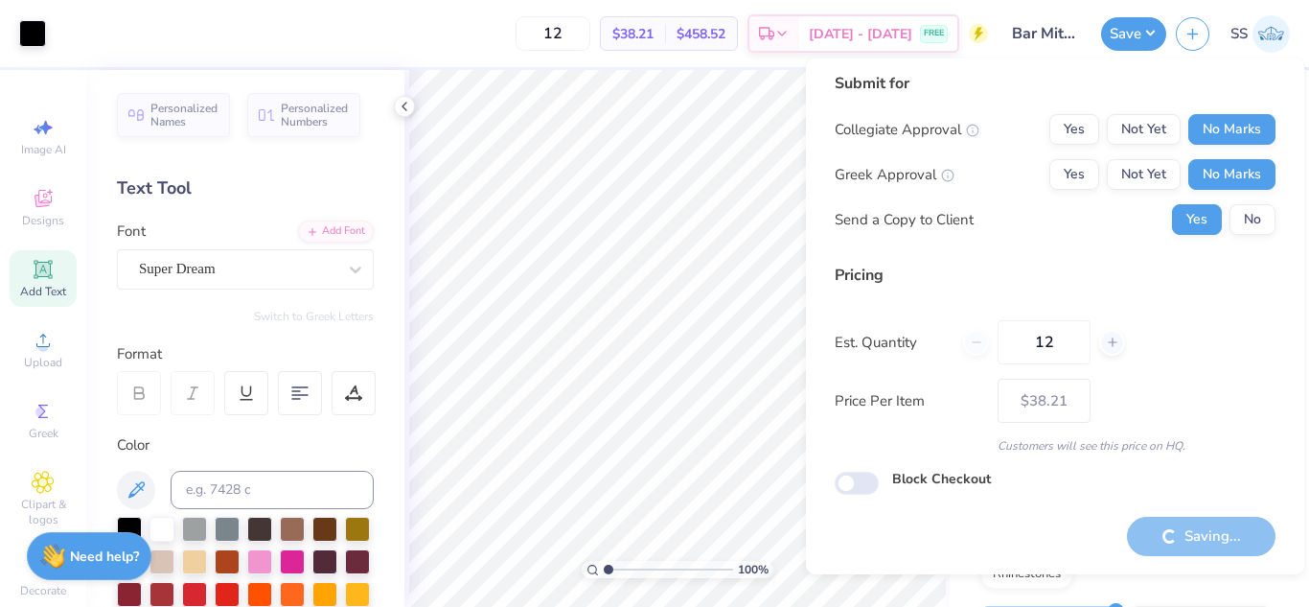
type input "– –"
